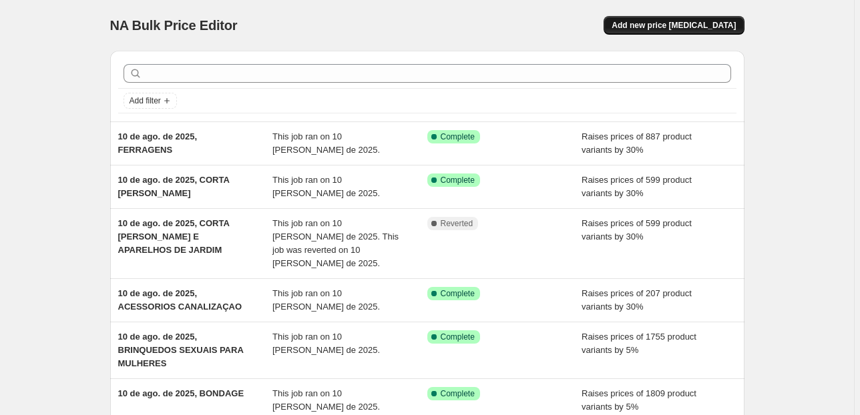
click at [671, 26] on span "Add new price [MEDICAL_DATA]" at bounding box center [673, 25] width 124 height 11
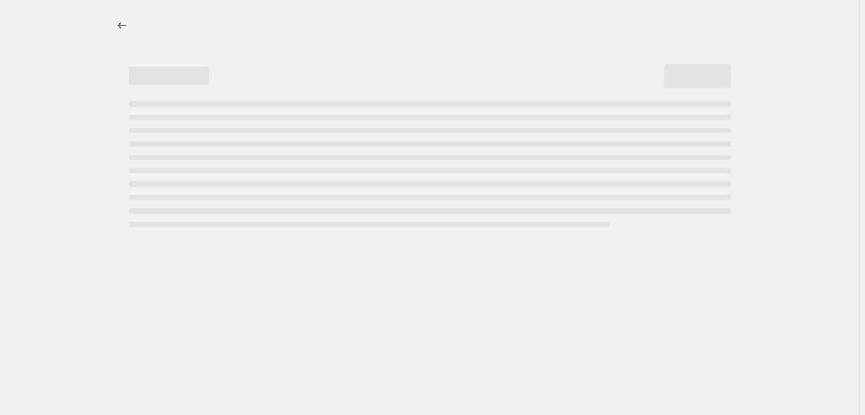
select select "percentage"
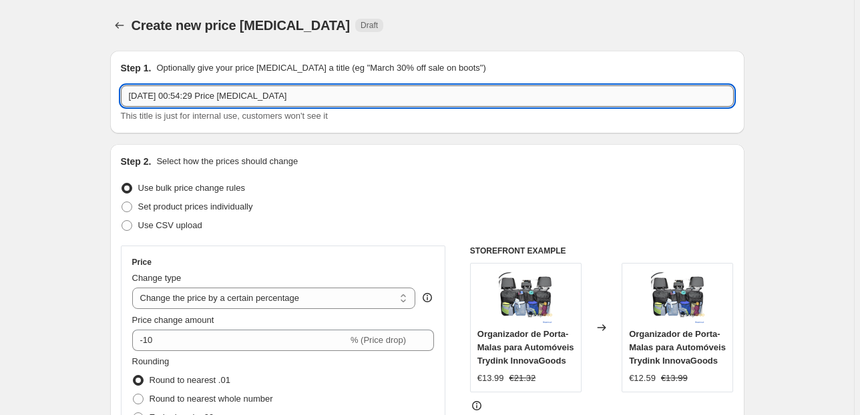
drag, startPoint x: 379, startPoint y: 95, endPoint x: 184, endPoint y: 93, distance: 194.9
click at [184, 93] on input "[DATE] 00:54:29 Price [MEDICAL_DATA]" at bounding box center [427, 95] width 613 height 21
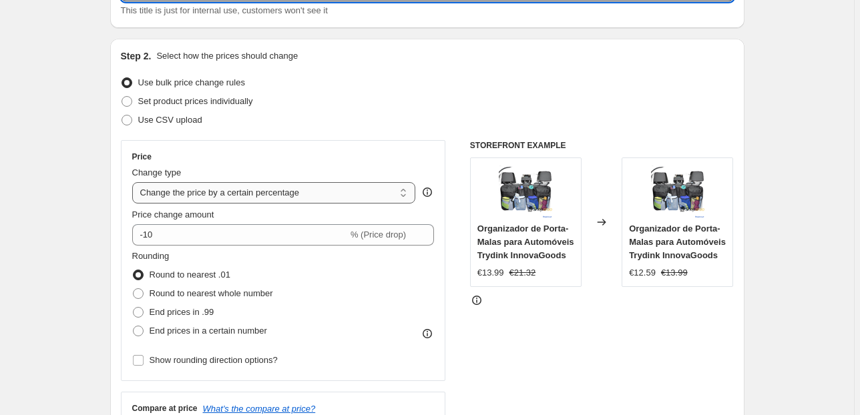
scroll to position [107, 0]
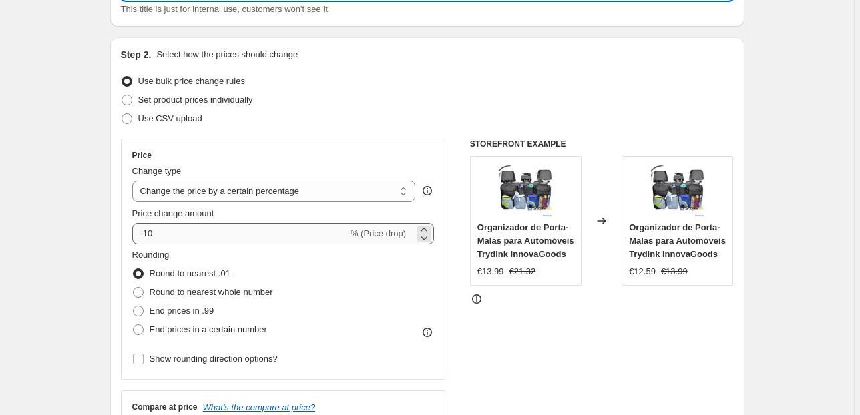
type input "[DATE], FERRAMENTAS MANUAIS E ELETRICAS"
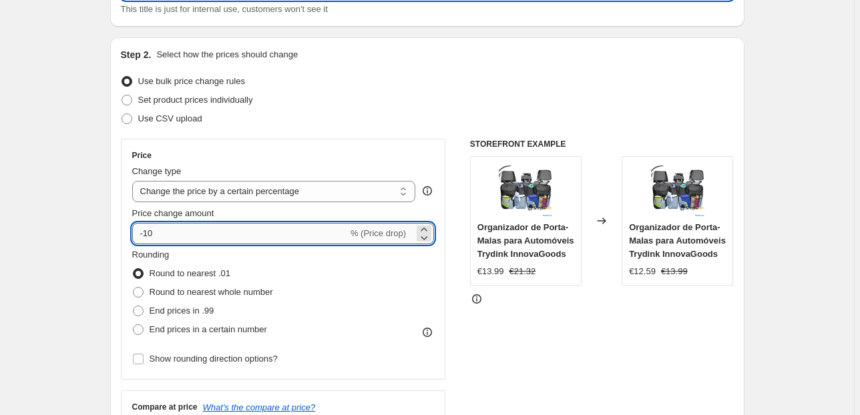
click at [270, 226] on input "-10" at bounding box center [240, 233] width 216 height 21
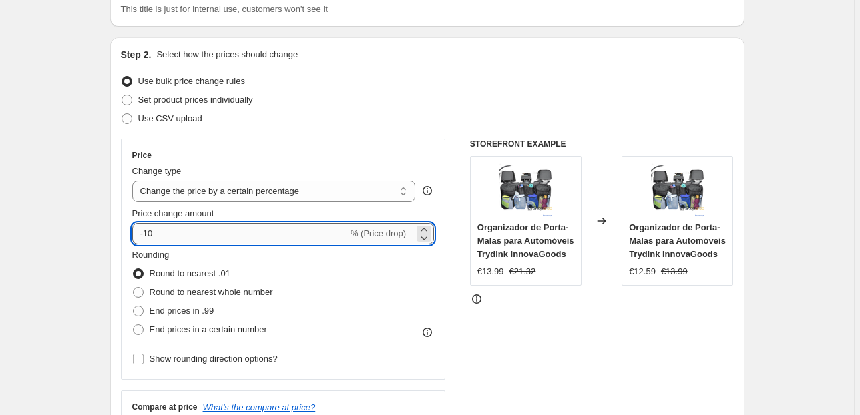
click at [269, 226] on input "-10" at bounding box center [240, 233] width 216 height 21
click at [264, 226] on input "-10" at bounding box center [240, 233] width 216 height 21
drag, startPoint x: 178, startPoint y: 236, endPoint x: 107, endPoint y: 236, distance: 71.4
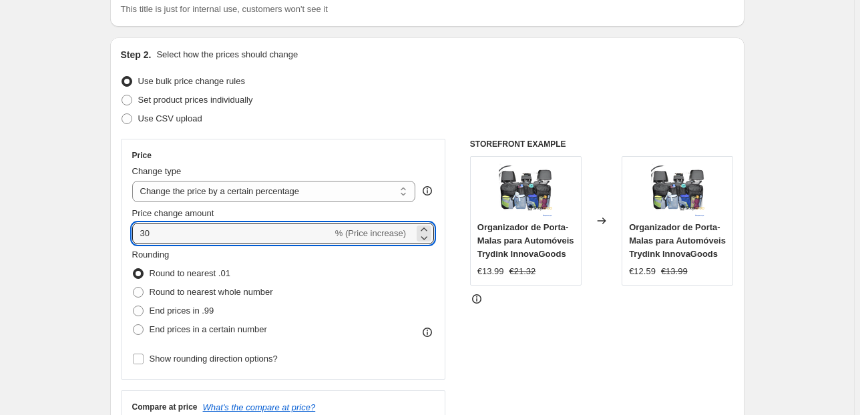
type input "30"
click at [115, 236] on div "Step 2. Select how the prices should change Use bulk price change rules Set pro…" at bounding box center [427, 271] width 634 height 468
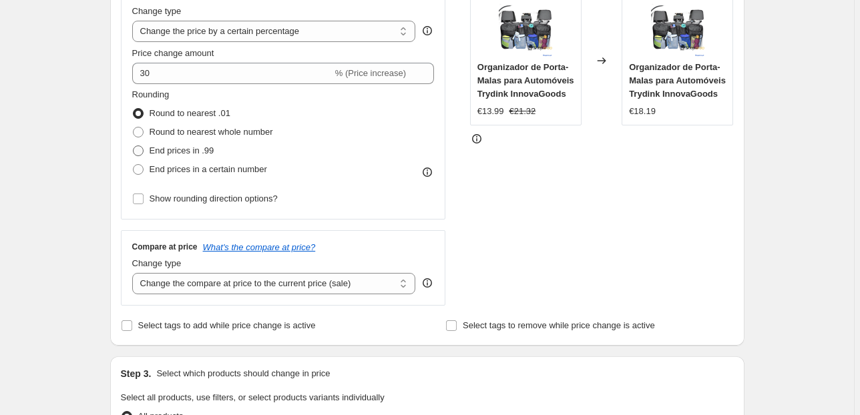
click at [182, 155] on span "End prices in .99" at bounding box center [181, 150] width 65 height 10
click at [133, 146] on input "End prices in .99" at bounding box center [133, 145] width 1 height 1
radio input "true"
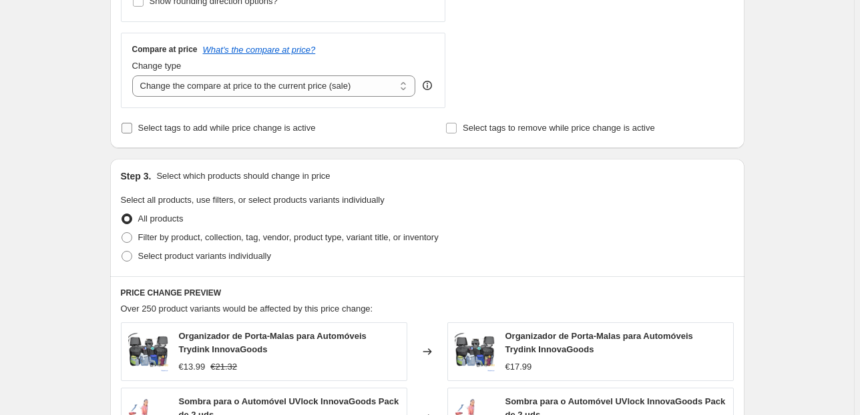
scroll to position [480, 0]
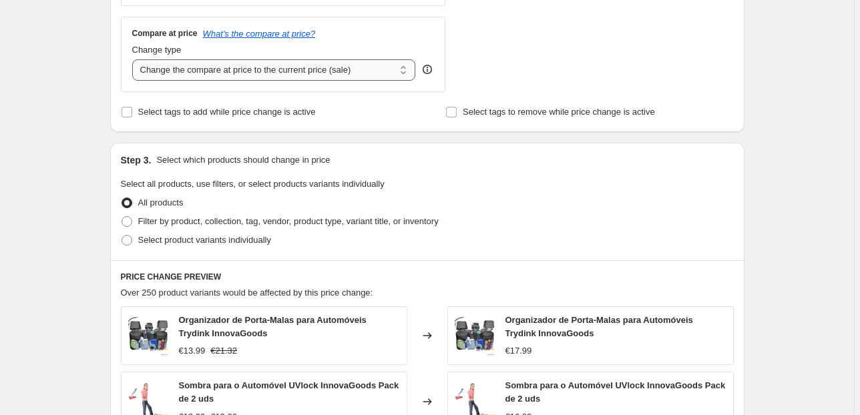
click at [368, 77] on select "Change the compare at price to the current price (sale) Change the compare at p…" at bounding box center [274, 69] width 284 height 21
select select "pp"
click at [134, 59] on select "Change the compare at price to the current price (sale) Change the compare at p…" at bounding box center [274, 69] width 284 height 21
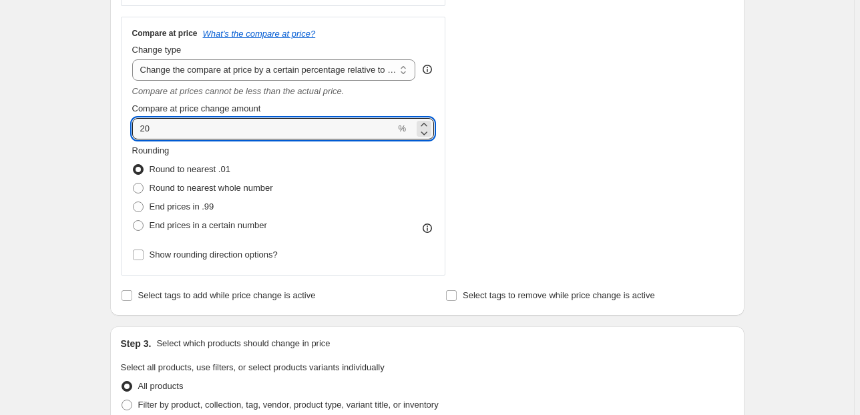
drag, startPoint x: 183, startPoint y: 131, endPoint x: 41, endPoint y: 120, distance: 142.5
click at [41, 125] on div "Create new price [MEDICAL_DATA]. This page is ready Create new price [MEDICAL_D…" at bounding box center [427, 289] width 854 height 1539
type input "100"
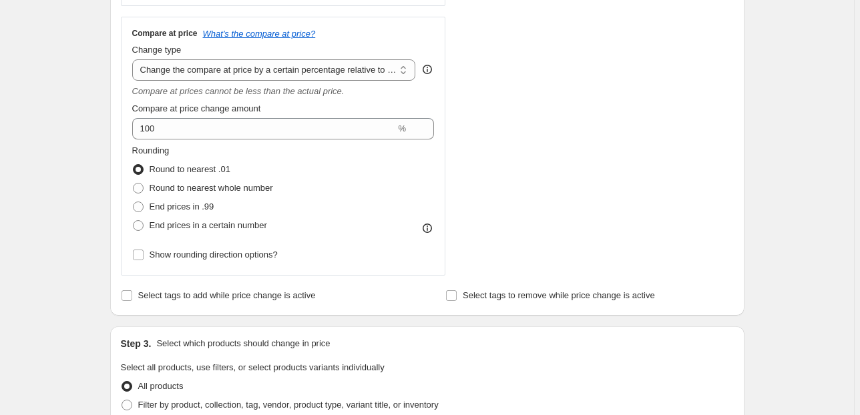
click at [43, 119] on div "Create new price [MEDICAL_DATA]. This page is ready Create new price [MEDICAL_D…" at bounding box center [427, 289] width 854 height 1539
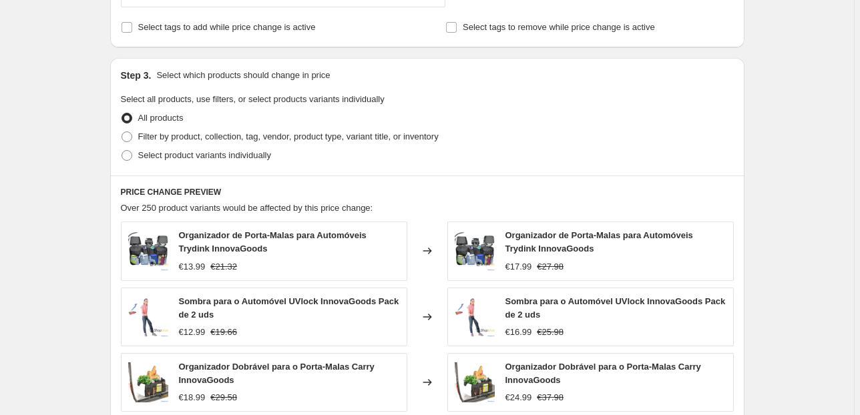
scroll to position [801, 0]
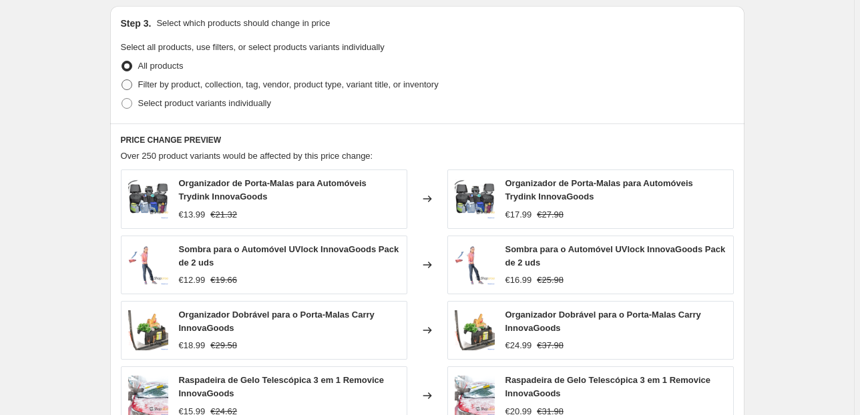
click at [176, 85] on span "Filter by product, collection, tag, vendor, product type, variant title, or inv…" at bounding box center [288, 84] width 300 height 10
click at [122, 80] on input "Filter by product, collection, tag, vendor, product type, variant title, or inv…" at bounding box center [121, 79] width 1 height 1
radio input "true"
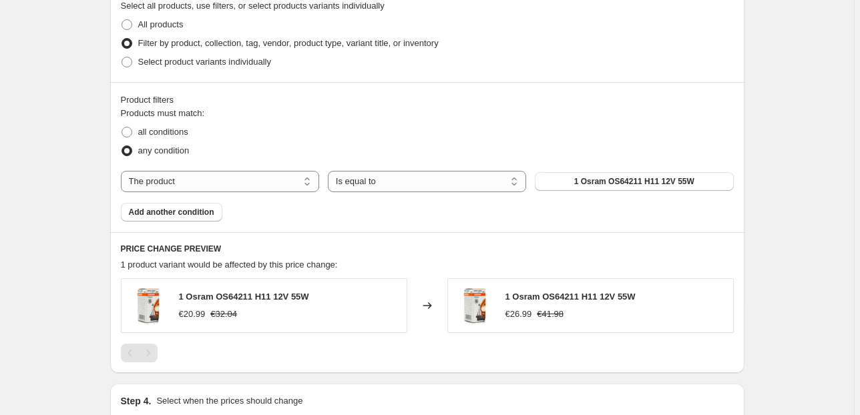
scroll to position [908, 0]
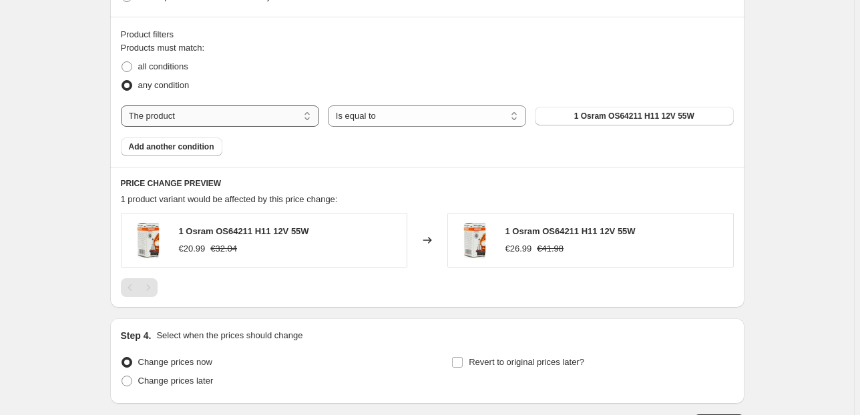
click at [223, 112] on select "The product The product's collection The product's vendor The product's status …" at bounding box center [220, 115] width 198 height 21
click at [223, 117] on select "The product The product's collection The product's vendor The product's status …" at bounding box center [220, 115] width 198 height 21
select select "collection"
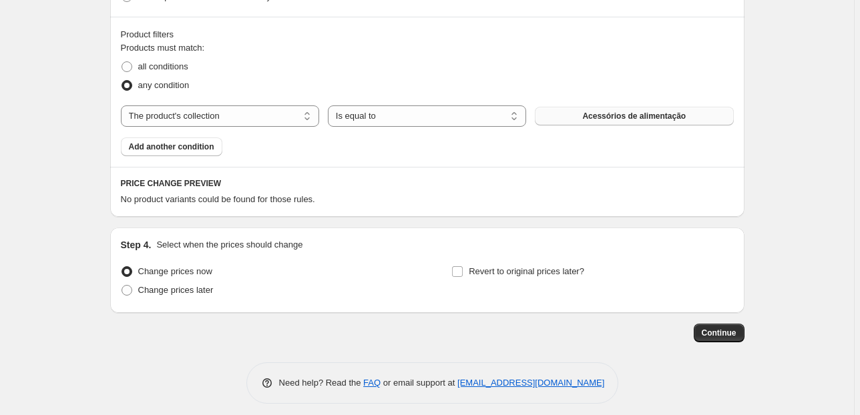
click at [590, 115] on span "Acessórios de alimentação" at bounding box center [633, 116] width 103 height 11
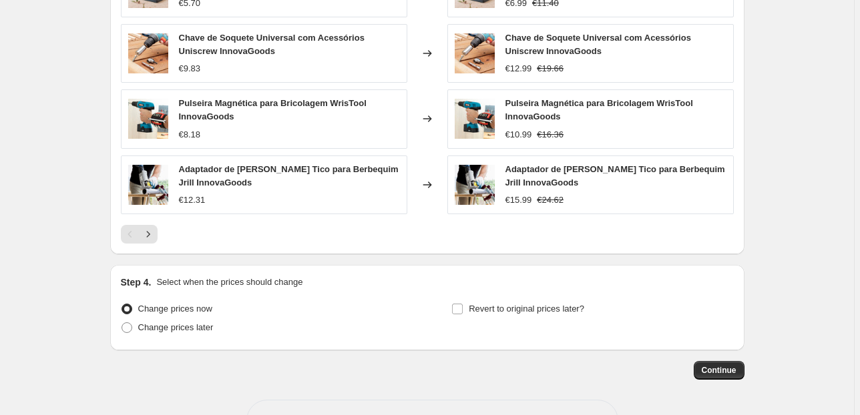
scroll to position [1271, 0]
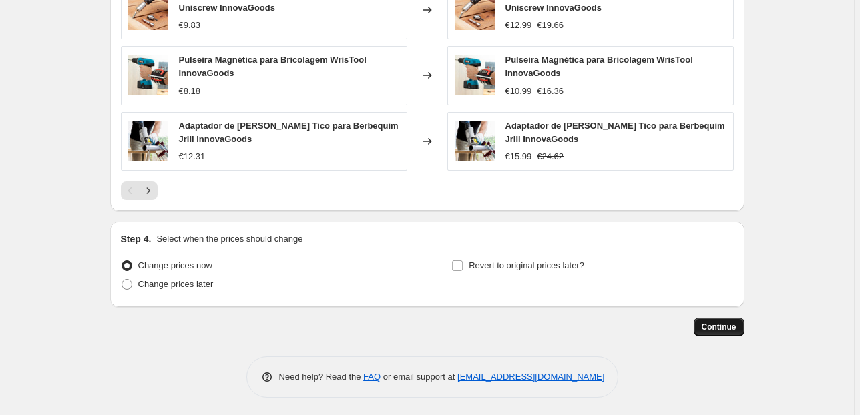
click at [723, 323] on span "Continue" at bounding box center [718, 327] width 35 height 11
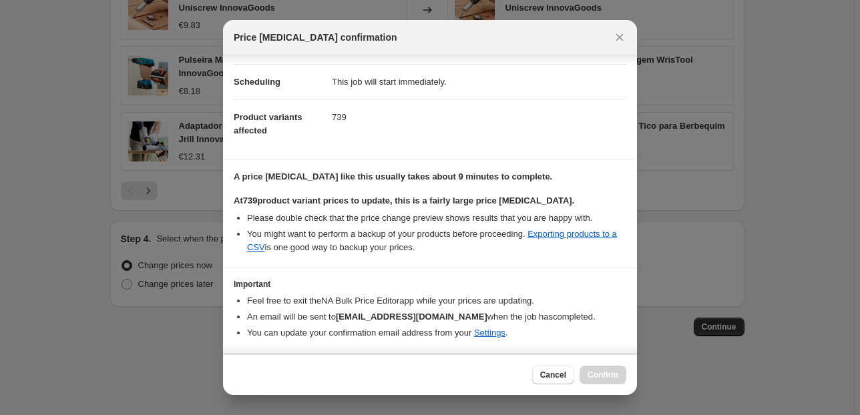
scroll to position [136, 0]
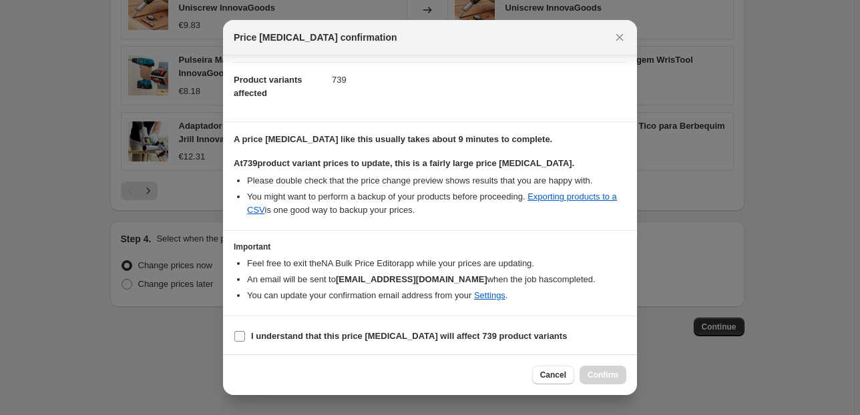
click at [240, 333] on input "I understand that this price [MEDICAL_DATA] will affect 739 product variants" at bounding box center [239, 336] width 11 height 11
checkbox input "true"
click at [610, 372] on span "Confirm" at bounding box center [602, 375] width 31 height 11
